Goal: Task Accomplishment & Management: Use online tool/utility

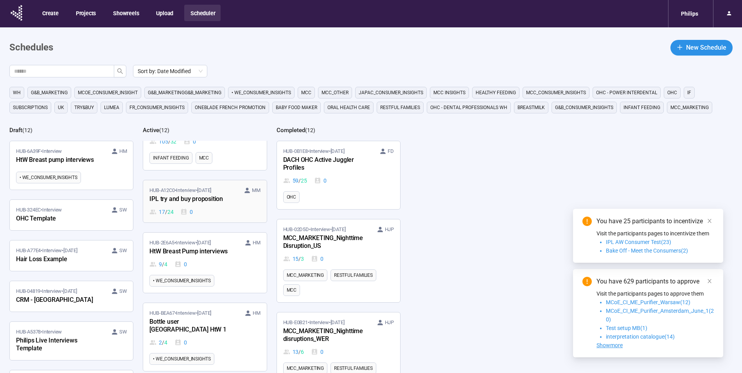
scroll to position [78, 0]
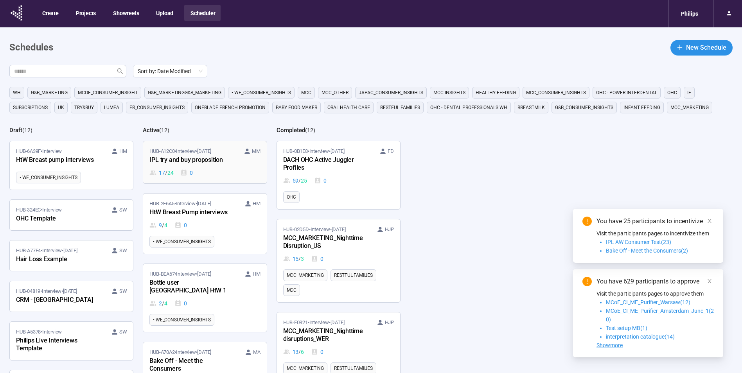
click at [219, 178] on link "HUB-A12C0 • Interview • [DATE] MM IPL try and buy proposition 17 / 24 0" at bounding box center [204, 162] width 123 height 42
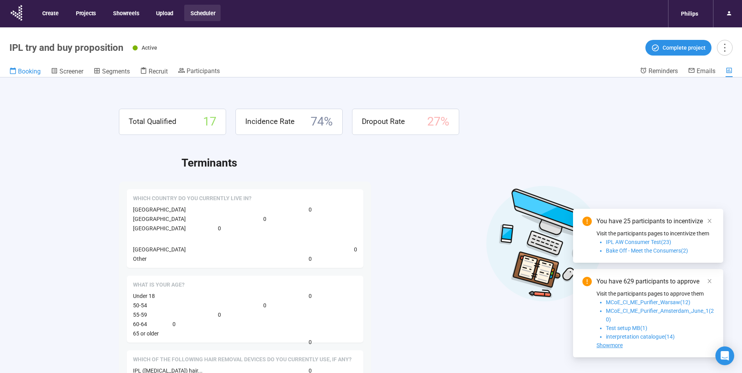
click at [22, 71] on span "Booking" at bounding box center [29, 71] width 23 height 7
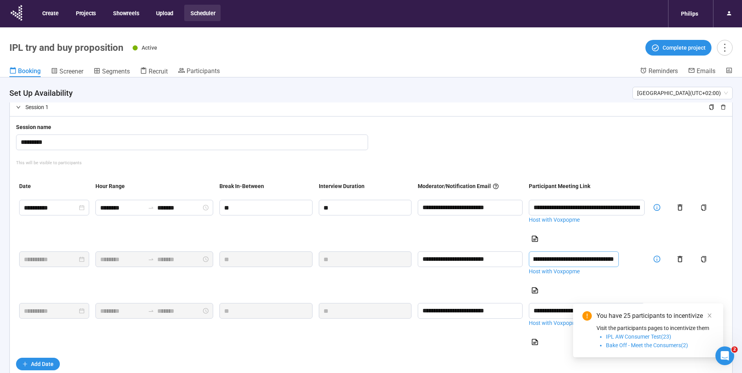
scroll to position [0, 177]
drag, startPoint x: 614, startPoint y: 262, endPoint x: 650, endPoint y: 271, distance: 36.2
click at [650, 271] on tr "**********" at bounding box center [371, 274] width 710 height 52
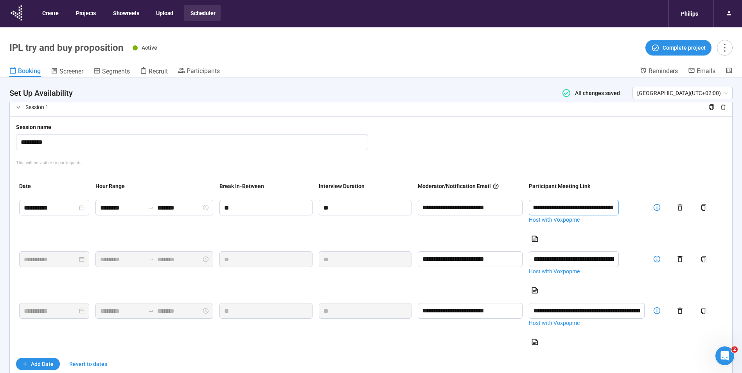
drag, startPoint x: 601, startPoint y: 206, endPoint x: 644, endPoint y: 213, distance: 43.2
click at [619, 213] on input "**********" at bounding box center [574, 208] width 90 height 16
click at [583, 221] on link "Host with Voxpopme" at bounding box center [587, 220] width 116 height 9
drag, startPoint x: 591, startPoint y: 208, endPoint x: 642, endPoint y: 209, distance: 51.2
click at [619, 209] on input "**********" at bounding box center [574, 208] width 90 height 16
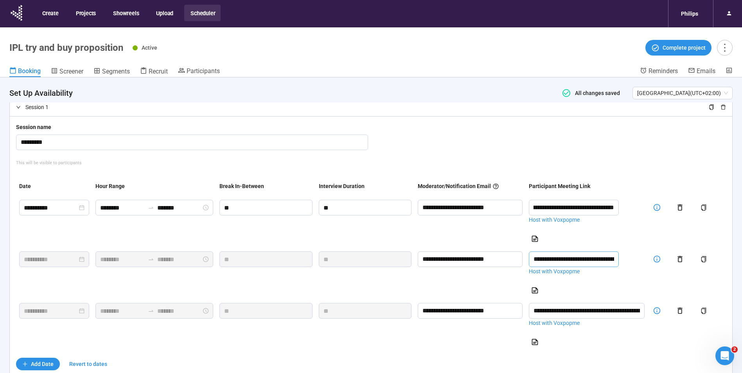
click at [624, 277] on td "**********" at bounding box center [587, 274] width 122 height 52
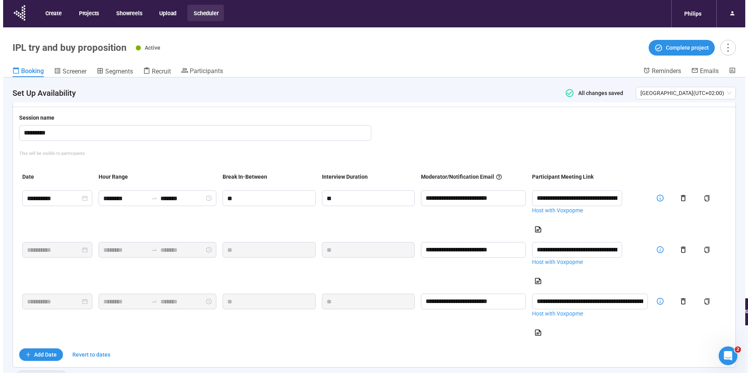
scroll to position [51, 0]
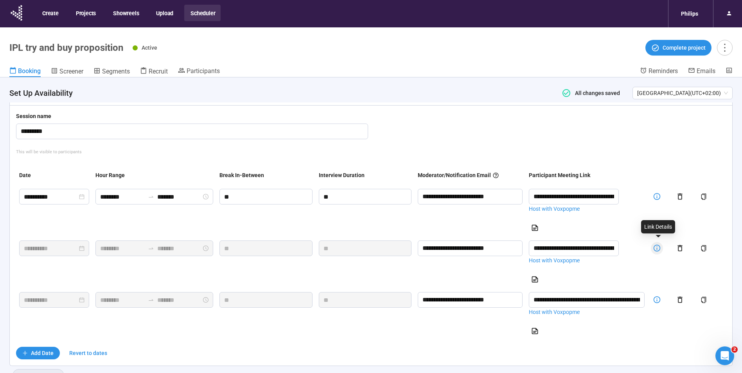
click at [658, 248] on icon "button" at bounding box center [657, 248] width 8 height 8
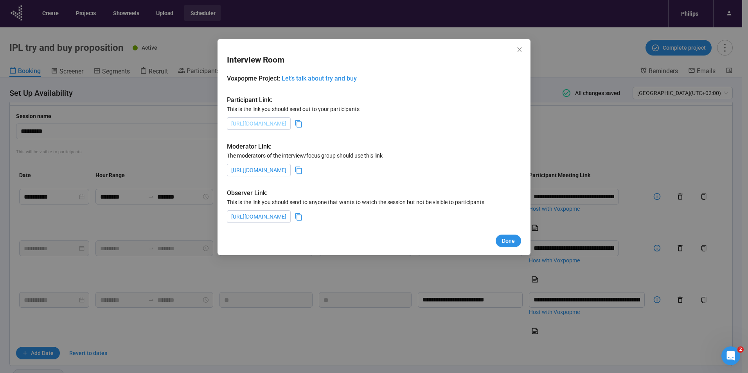
click at [286, 123] on link "[URL][DOMAIN_NAME]" at bounding box center [258, 123] width 55 height 6
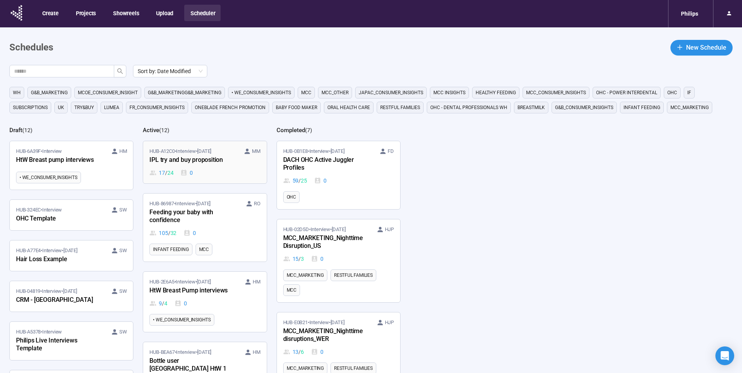
click at [194, 164] on div "IPL try and buy proposition" at bounding box center [192, 160] width 86 height 10
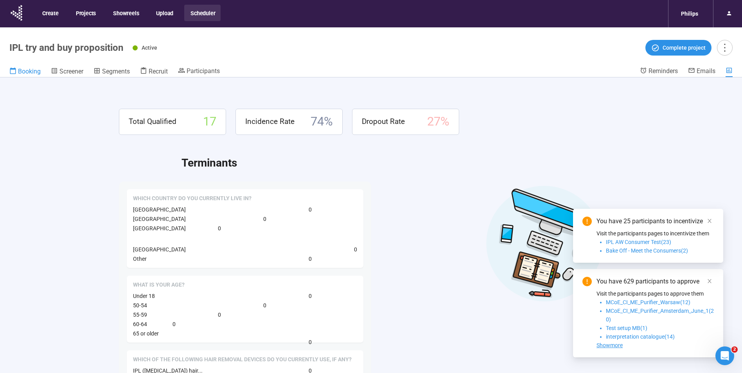
click at [33, 70] on span "Booking" at bounding box center [29, 71] width 23 height 7
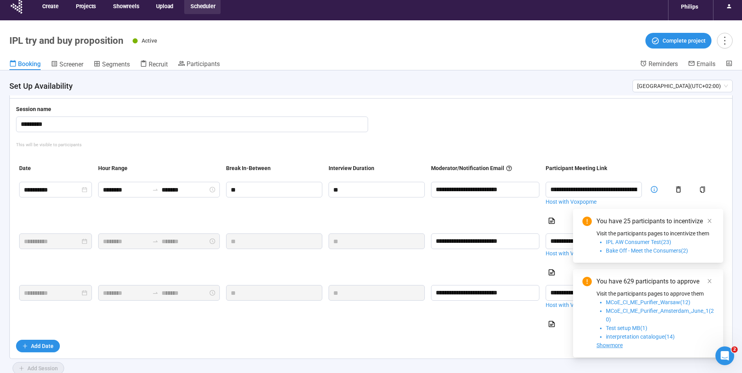
scroll to position [27, 0]
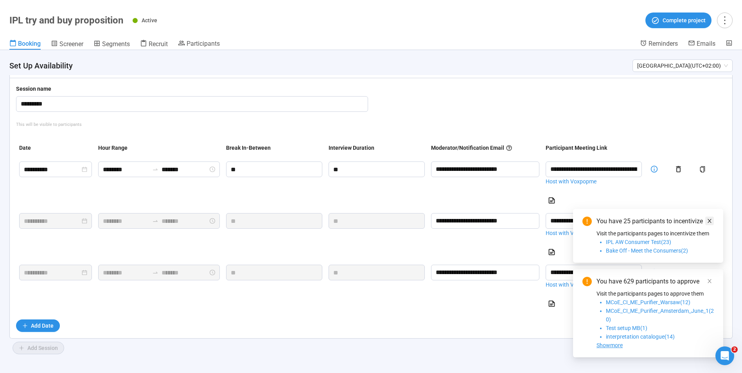
click at [710, 222] on icon "close" at bounding box center [709, 220] width 5 height 5
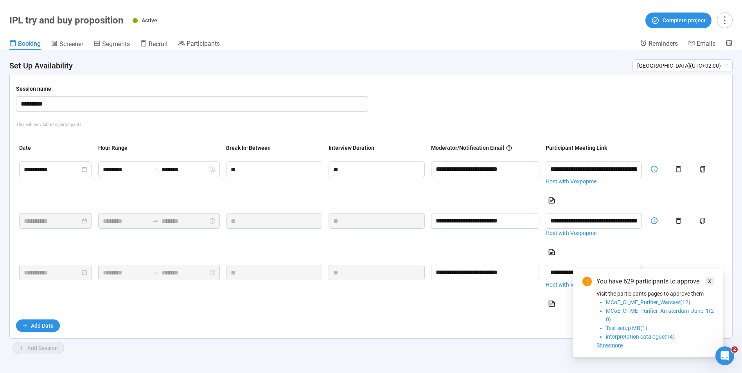
click at [711, 280] on icon "close" at bounding box center [709, 280] width 5 height 5
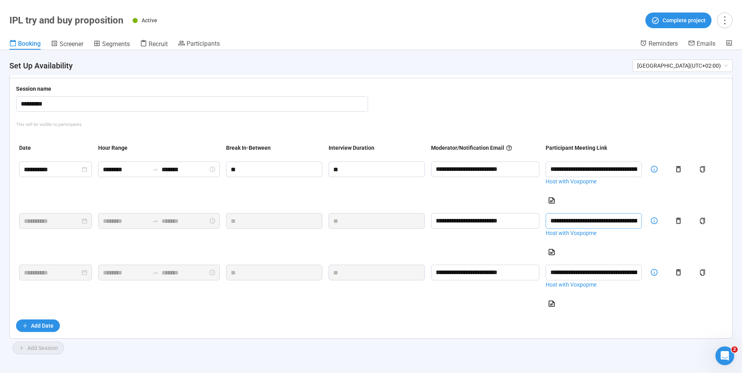
click at [622, 223] on input "**********" at bounding box center [594, 221] width 96 height 16
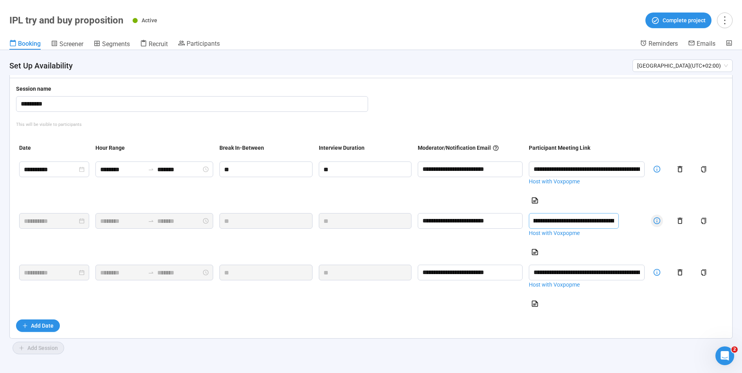
scroll to position [0, 177]
drag, startPoint x: 622, startPoint y: 221, endPoint x: 651, endPoint y: 242, distance: 36.2
click at [651, 242] on tr "**********" at bounding box center [371, 236] width 710 height 52
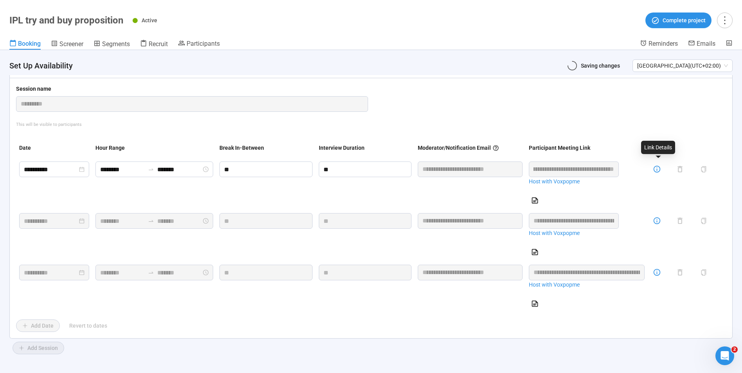
drag, startPoint x: 607, startPoint y: 167, endPoint x: 652, endPoint y: 175, distance: 46.4
click at [652, 175] on tr "**********" at bounding box center [371, 184] width 710 height 52
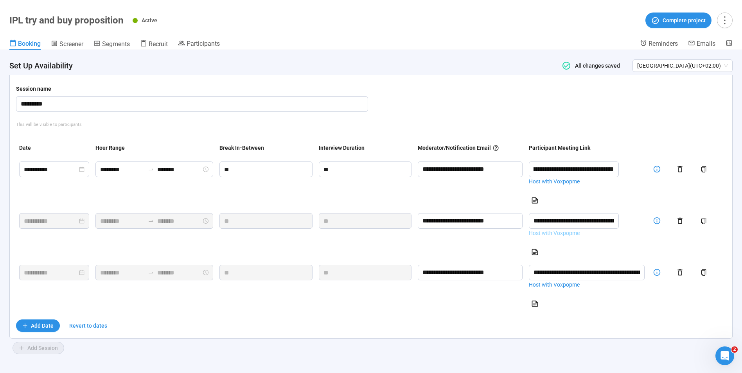
click at [593, 232] on link "Host with Voxpopme" at bounding box center [587, 233] width 116 height 9
click at [658, 221] on icon "button" at bounding box center [657, 221] width 8 height 8
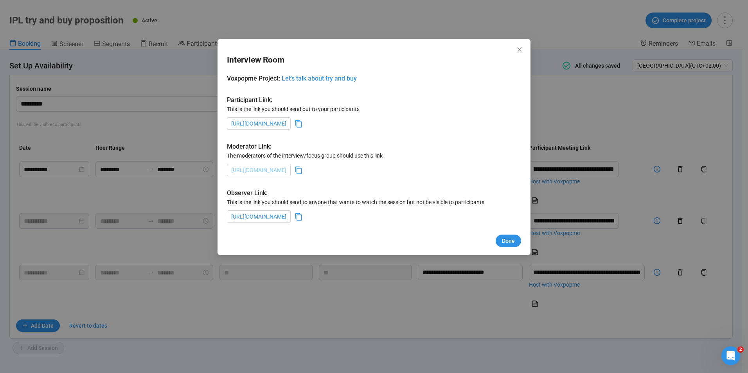
click at [286, 170] on link "[URL][DOMAIN_NAME]" at bounding box center [258, 170] width 55 height 6
click at [303, 171] on icon at bounding box center [299, 170] width 8 height 8
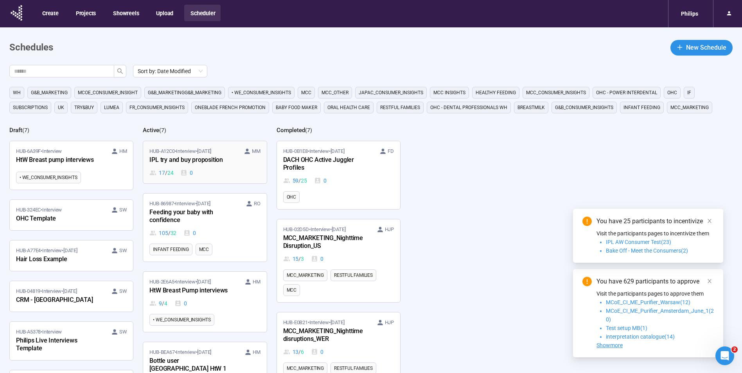
click at [200, 166] on div "HUB-A12C0 • Interview • [DATE] MM IPL try and buy proposition 17 / 24 0" at bounding box center [204, 162] width 111 height 30
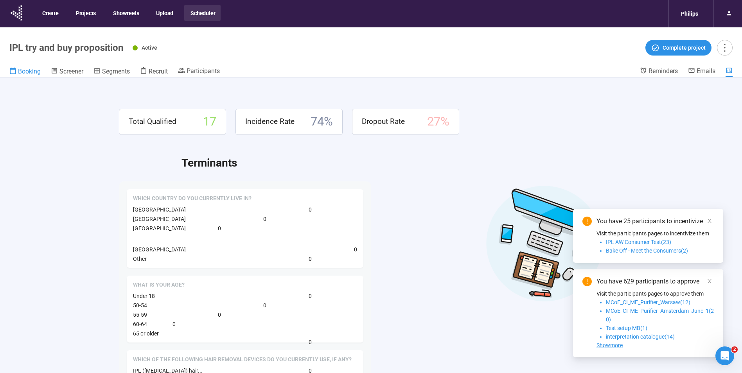
click at [31, 70] on span "Booking" at bounding box center [29, 71] width 23 height 7
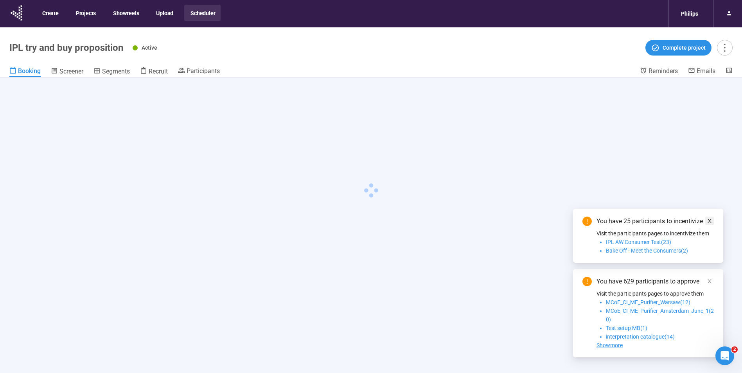
click at [706, 218] on link at bounding box center [709, 221] width 9 height 9
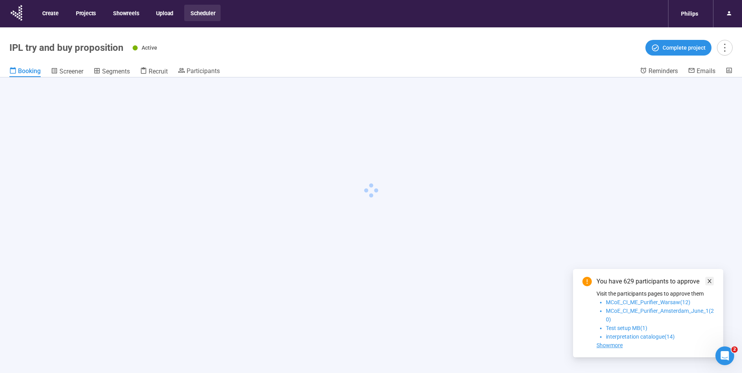
click at [709, 281] on icon "close" at bounding box center [709, 280] width 5 height 5
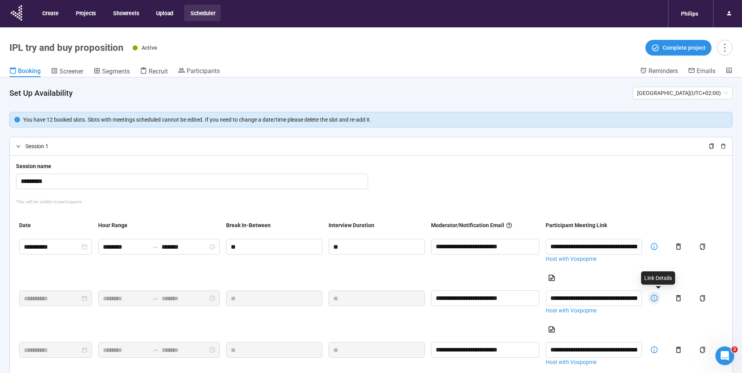
click at [658, 297] on icon "button" at bounding box center [654, 298] width 8 height 8
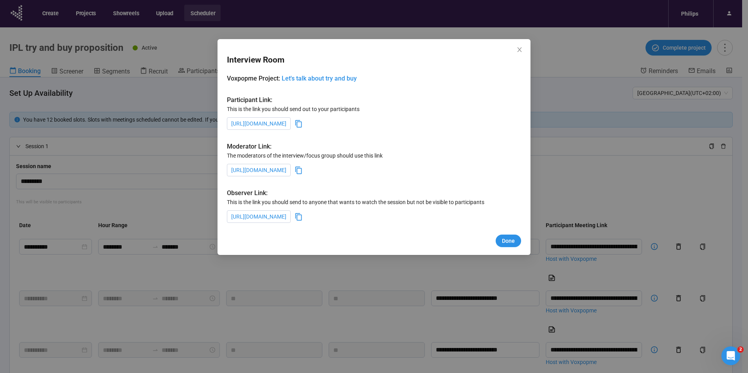
click at [303, 174] on icon at bounding box center [299, 170] width 8 height 8
